Goal: Task Accomplishment & Management: Manage account settings

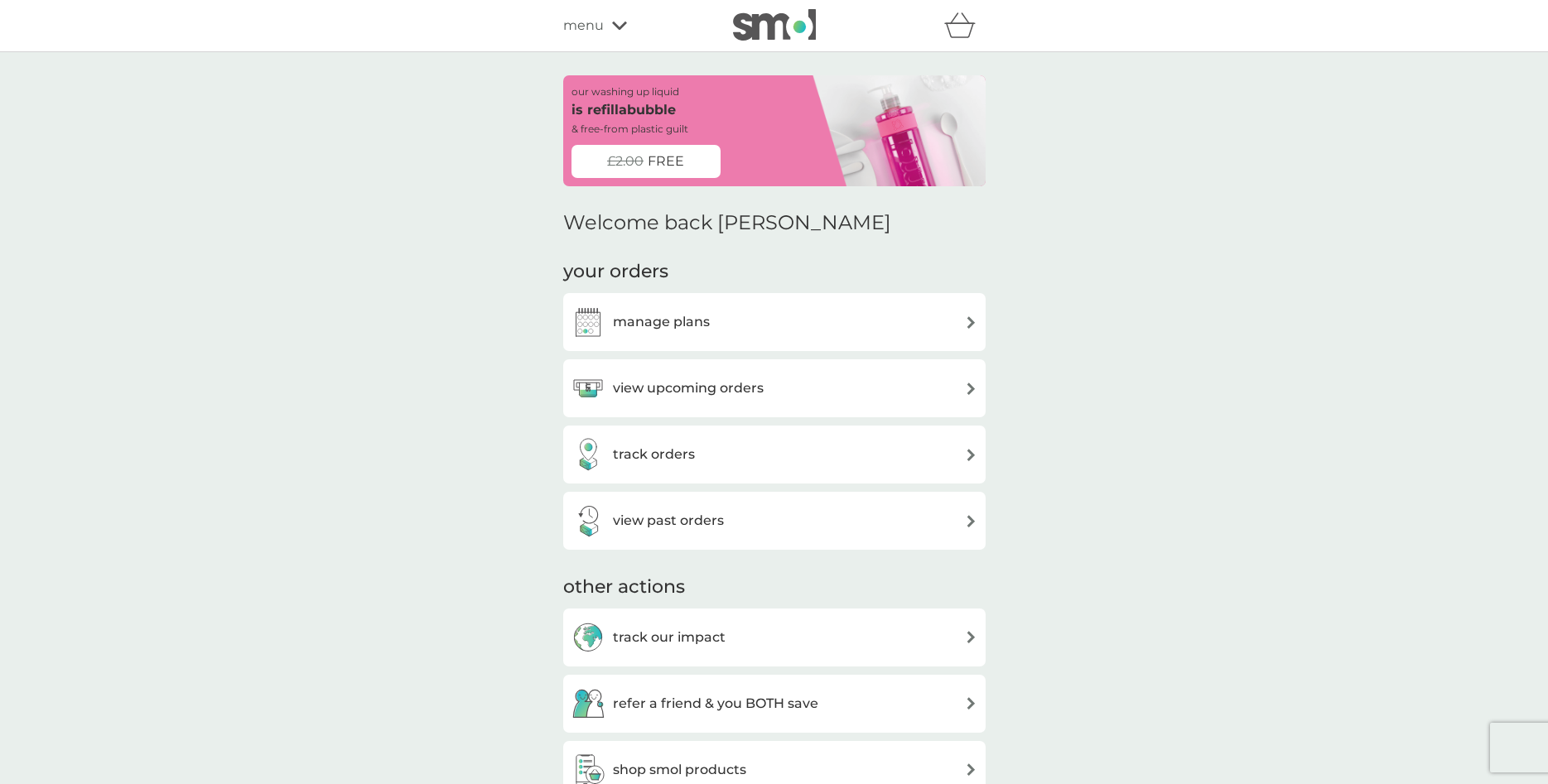
click at [731, 382] on h3 "view upcoming orders" at bounding box center [688, 388] width 151 height 21
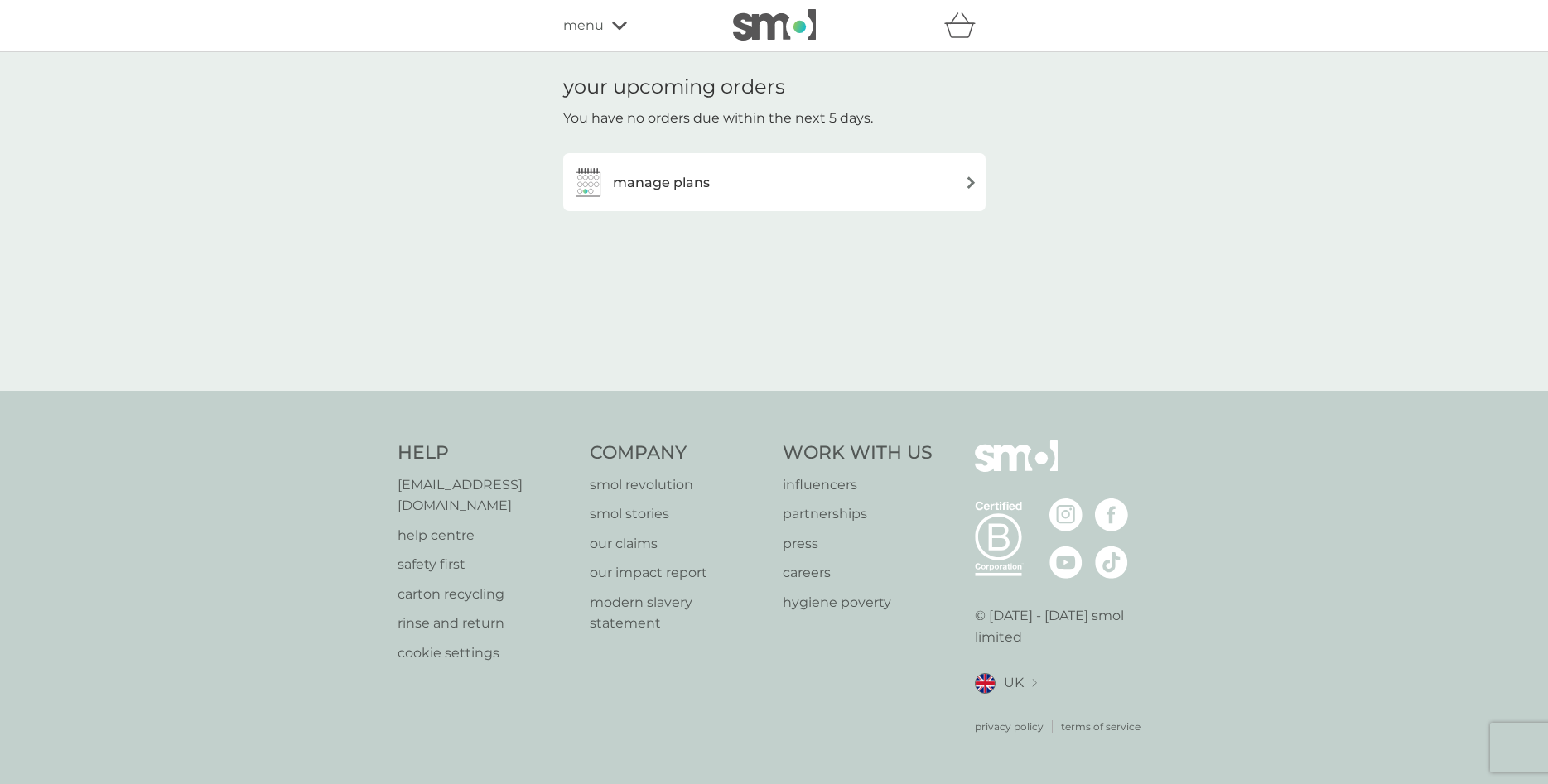
click at [731, 184] on div "manage plans" at bounding box center [774, 183] width 406 height 34
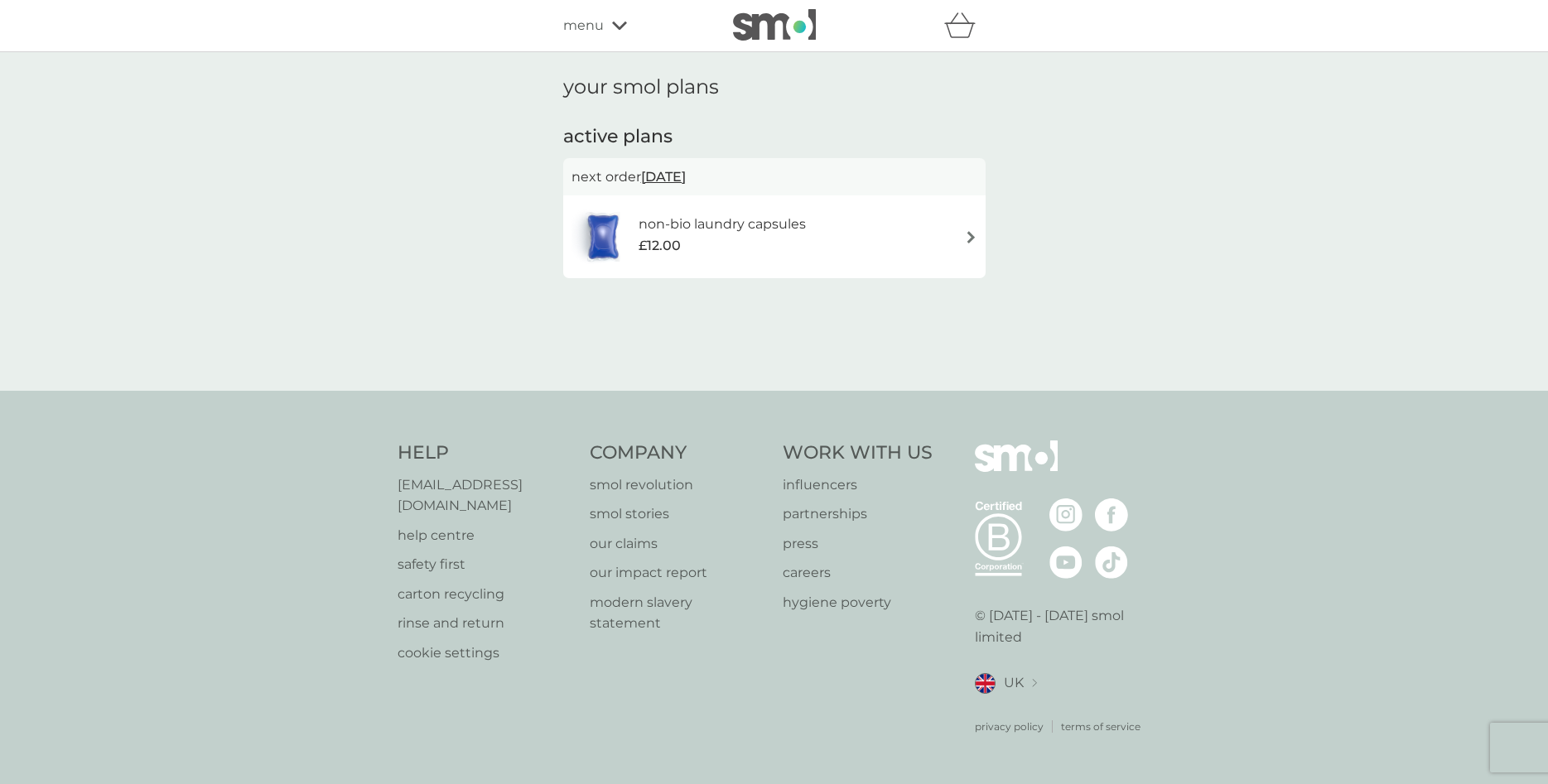
click at [907, 226] on div "non-bio laundry capsules £12.00" at bounding box center [774, 237] width 406 height 58
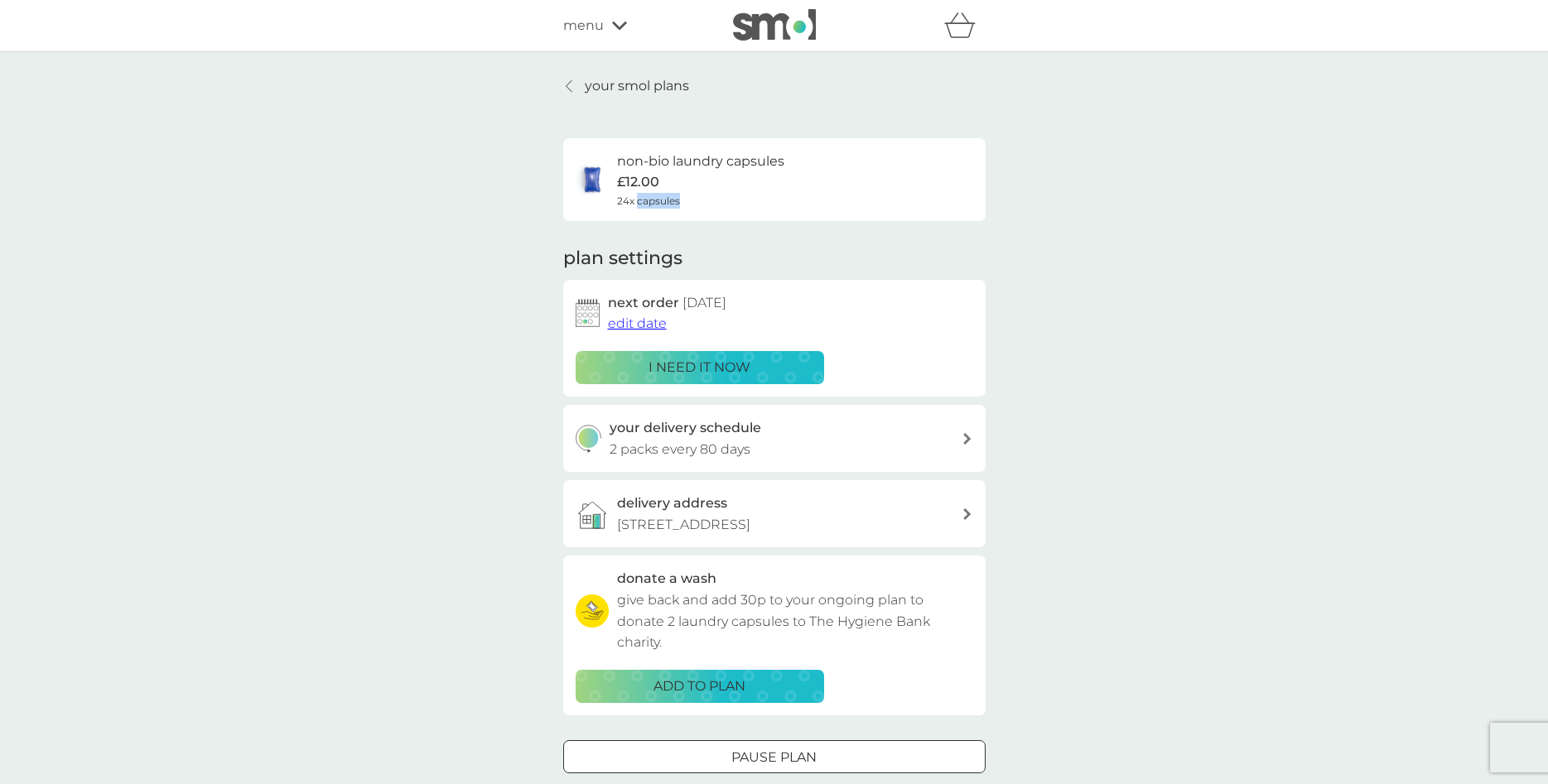
click at [654, 321] on span "edit date" at bounding box center [637, 324] width 59 height 16
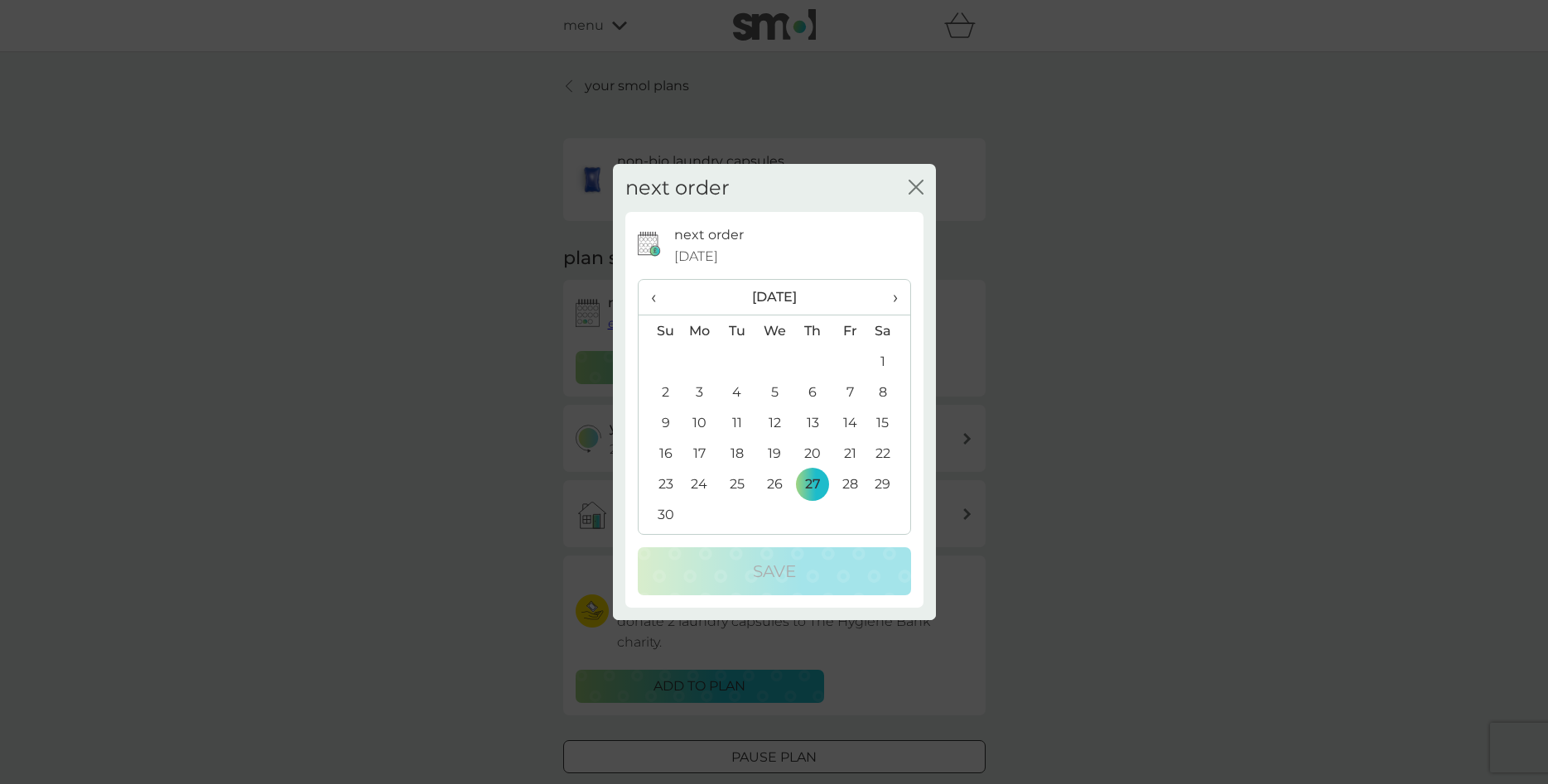
click at [897, 292] on span "›" at bounding box center [888, 296] width 17 height 34
click at [812, 355] on td "1" at bounding box center [811, 361] width 37 height 31
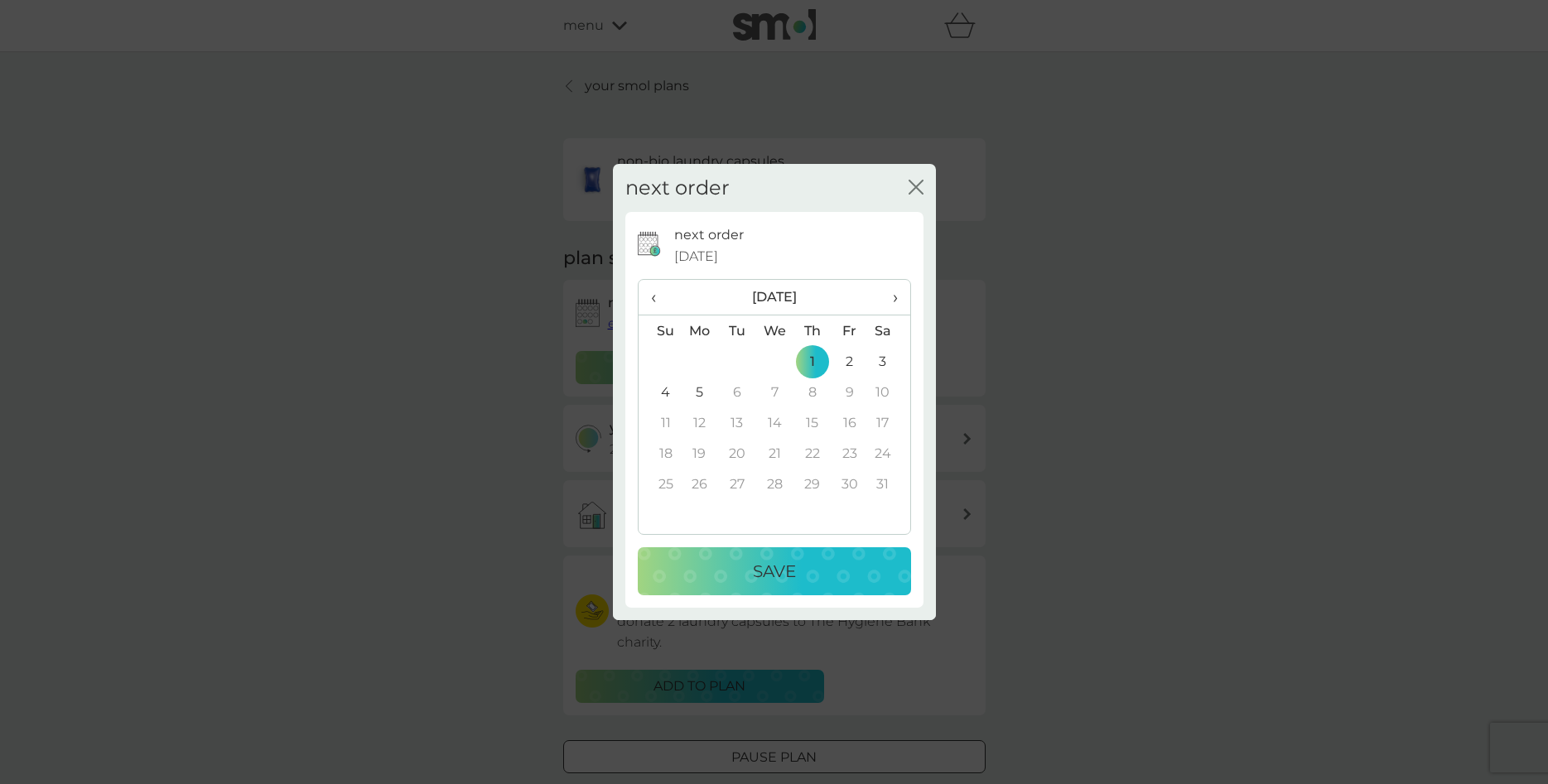
click at [766, 559] on p "Save" at bounding box center [774, 571] width 43 height 26
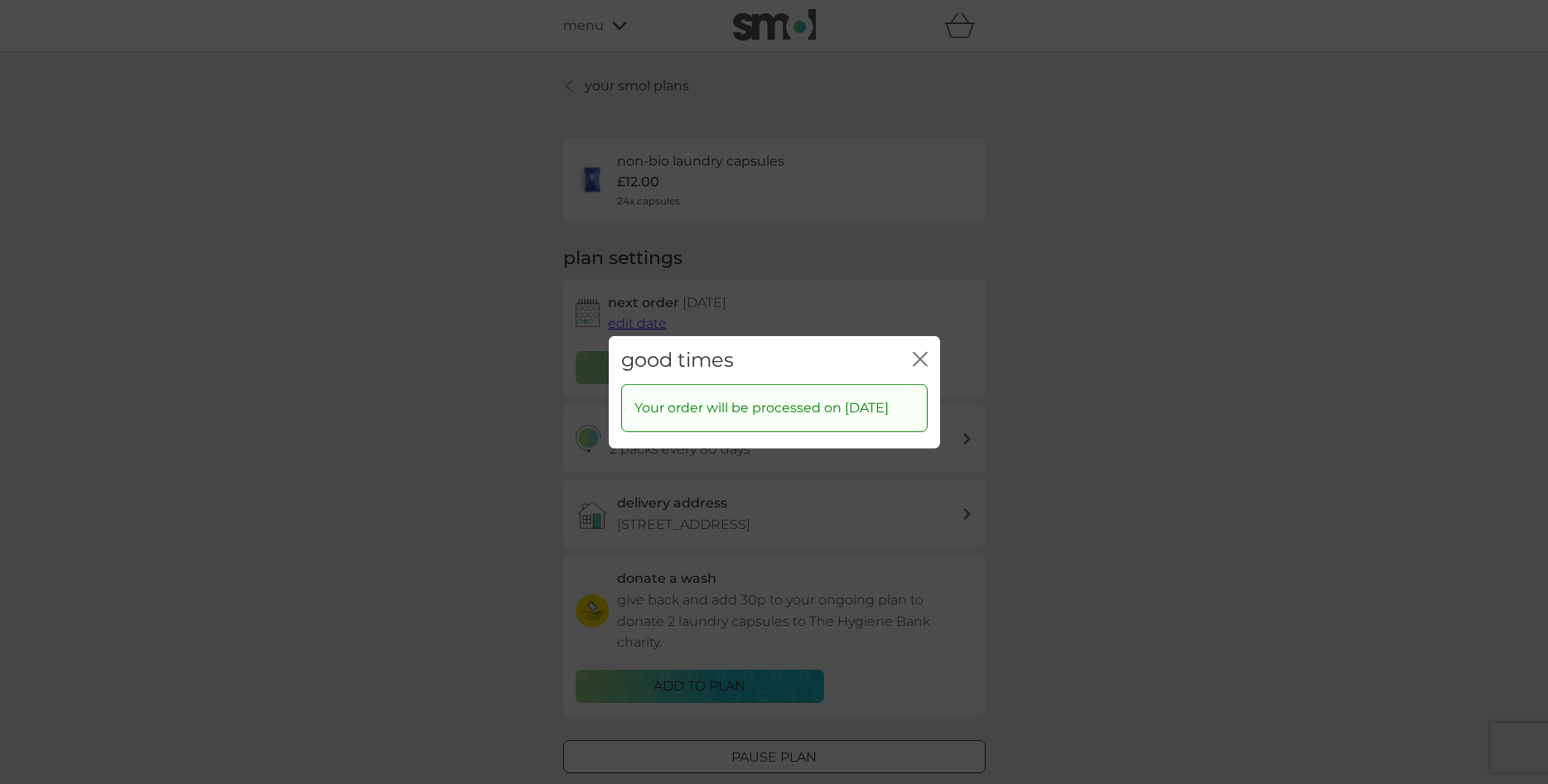
drag, startPoint x: 931, startPoint y: 349, endPoint x: 914, endPoint y: 355, distance: 18.0
click at [914, 355] on div "good times close" at bounding box center [774, 359] width 332 height 49
click at [914, 355] on icon "close" at bounding box center [920, 358] width 15 height 15
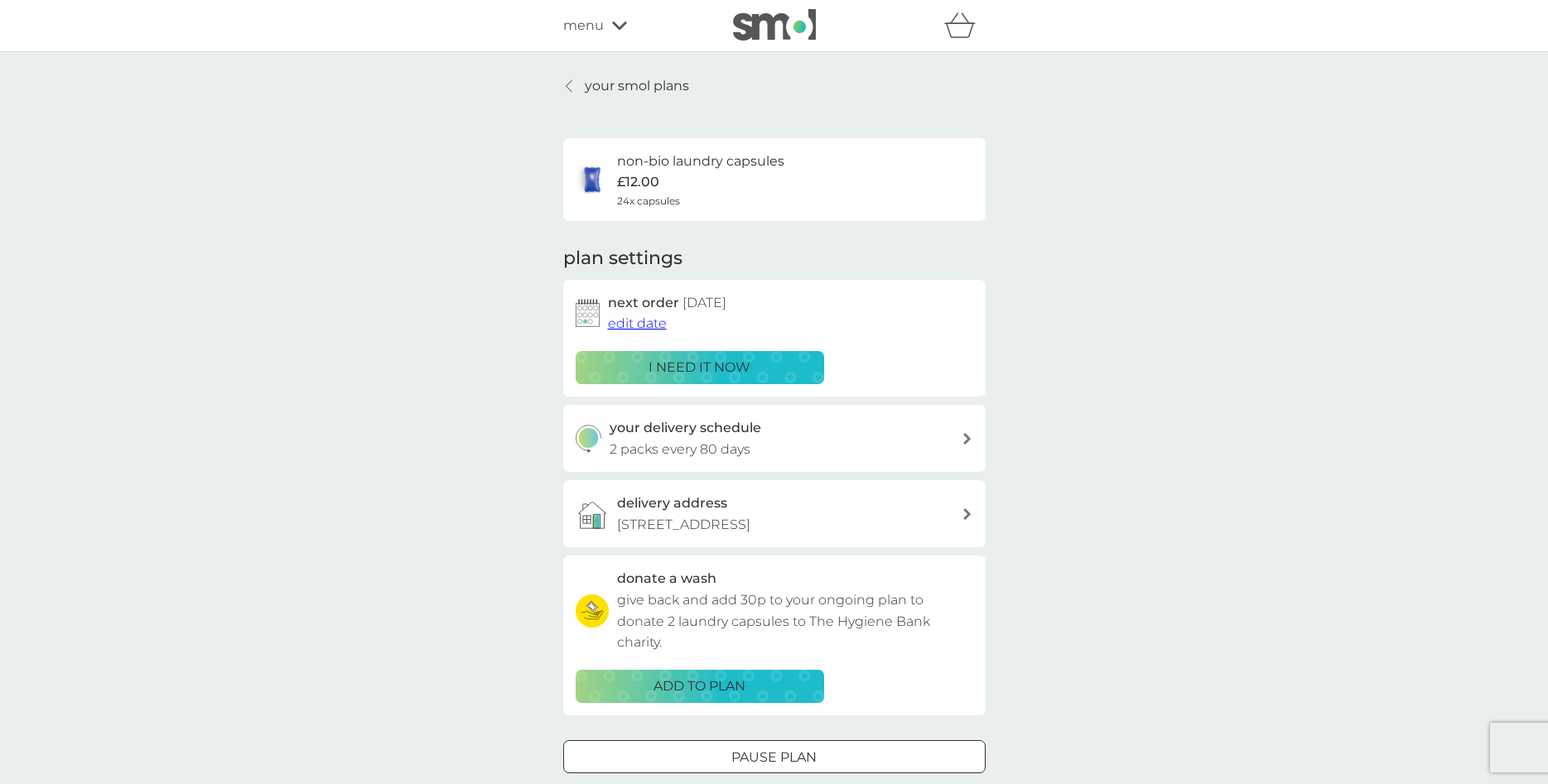
click at [650, 73] on div "your smol plans non-bio laundry capsules £12.00 24x capsules plan settings next…" at bounding box center [774, 447] width 1548 height 790
